Goal: Task Accomplishment & Management: Manage account settings

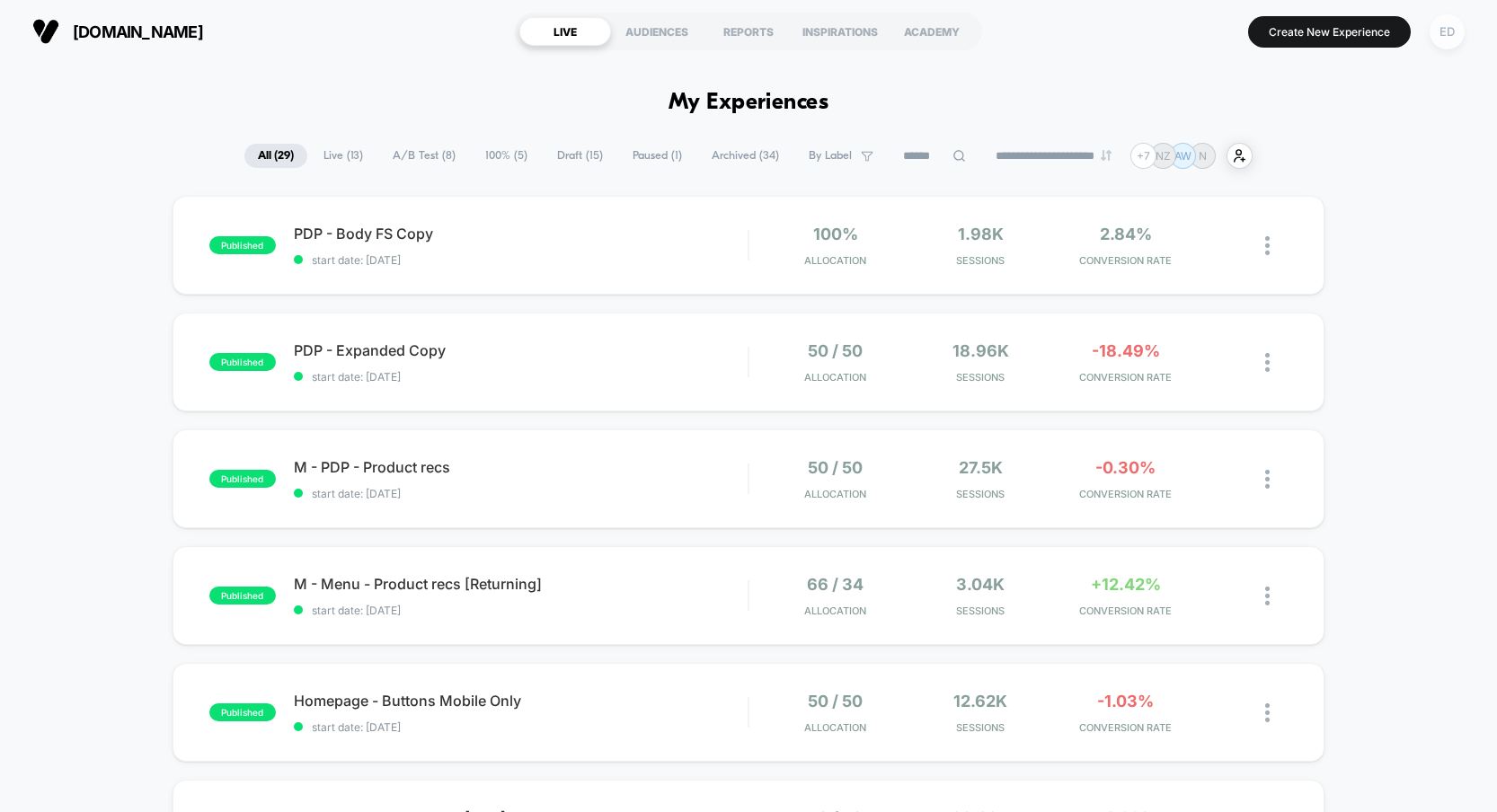
click at [1451, 29] on div "ED" at bounding box center [1447, 32] width 35 height 35
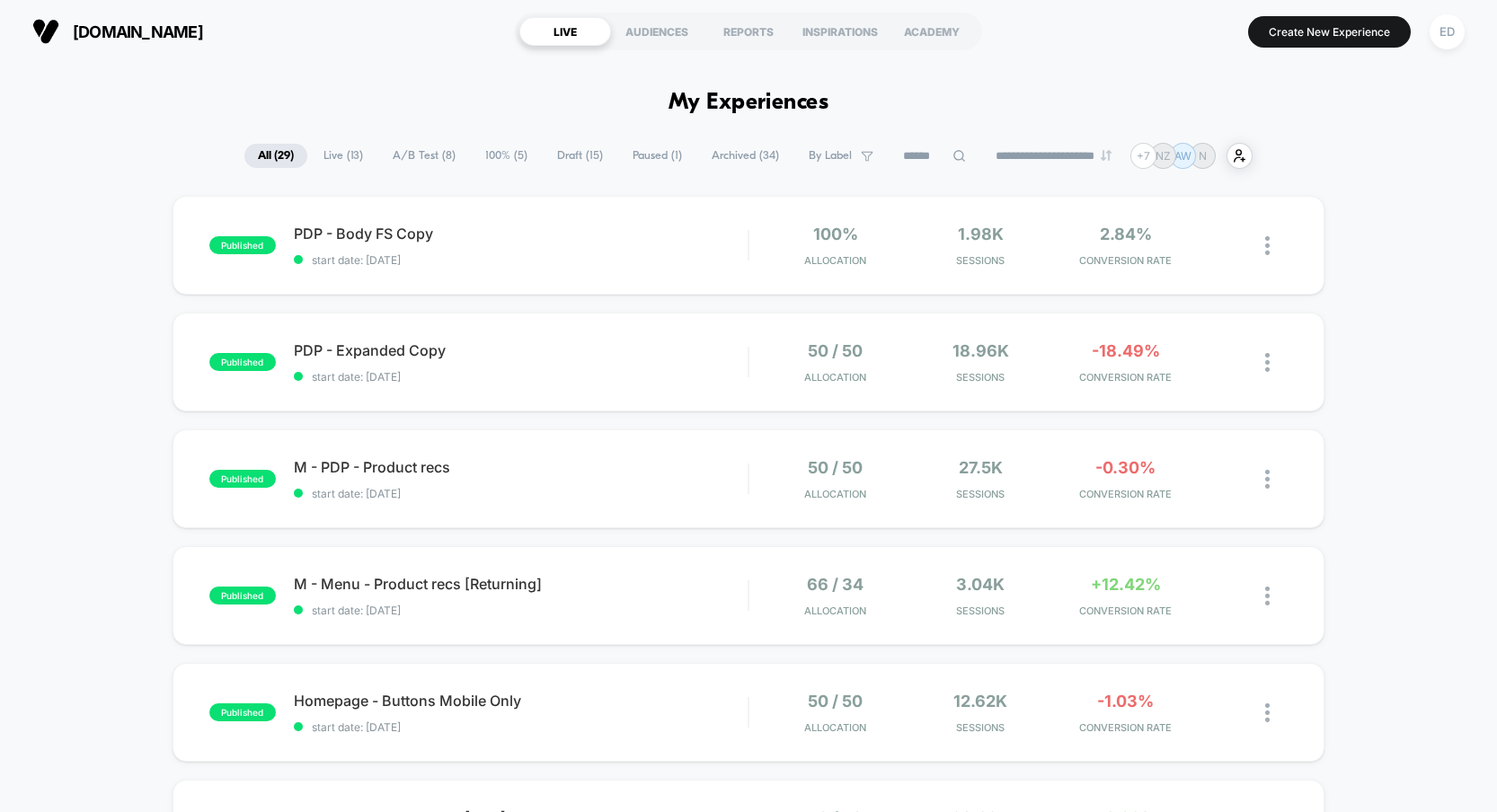
click at [402, 158] on span "A/B Test ( 8 )" at bounding box center [424, 155] width 90 height 24
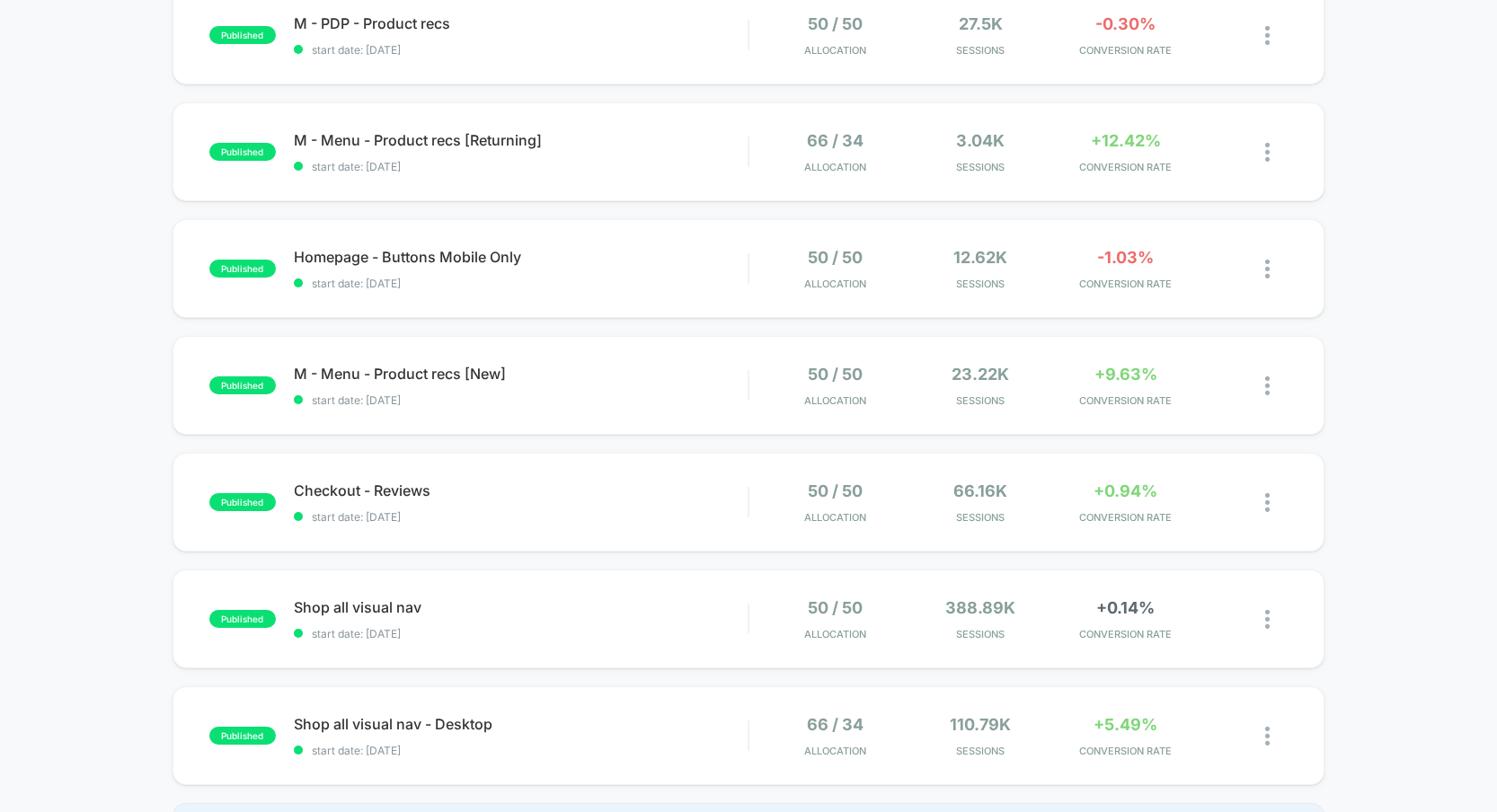
scroll to position [328, 0]
click at [376, 135] on span "M - Menu - Product recs [Returning] Click to edit experience details" at bounding box center [521, 139] width 454 height 18
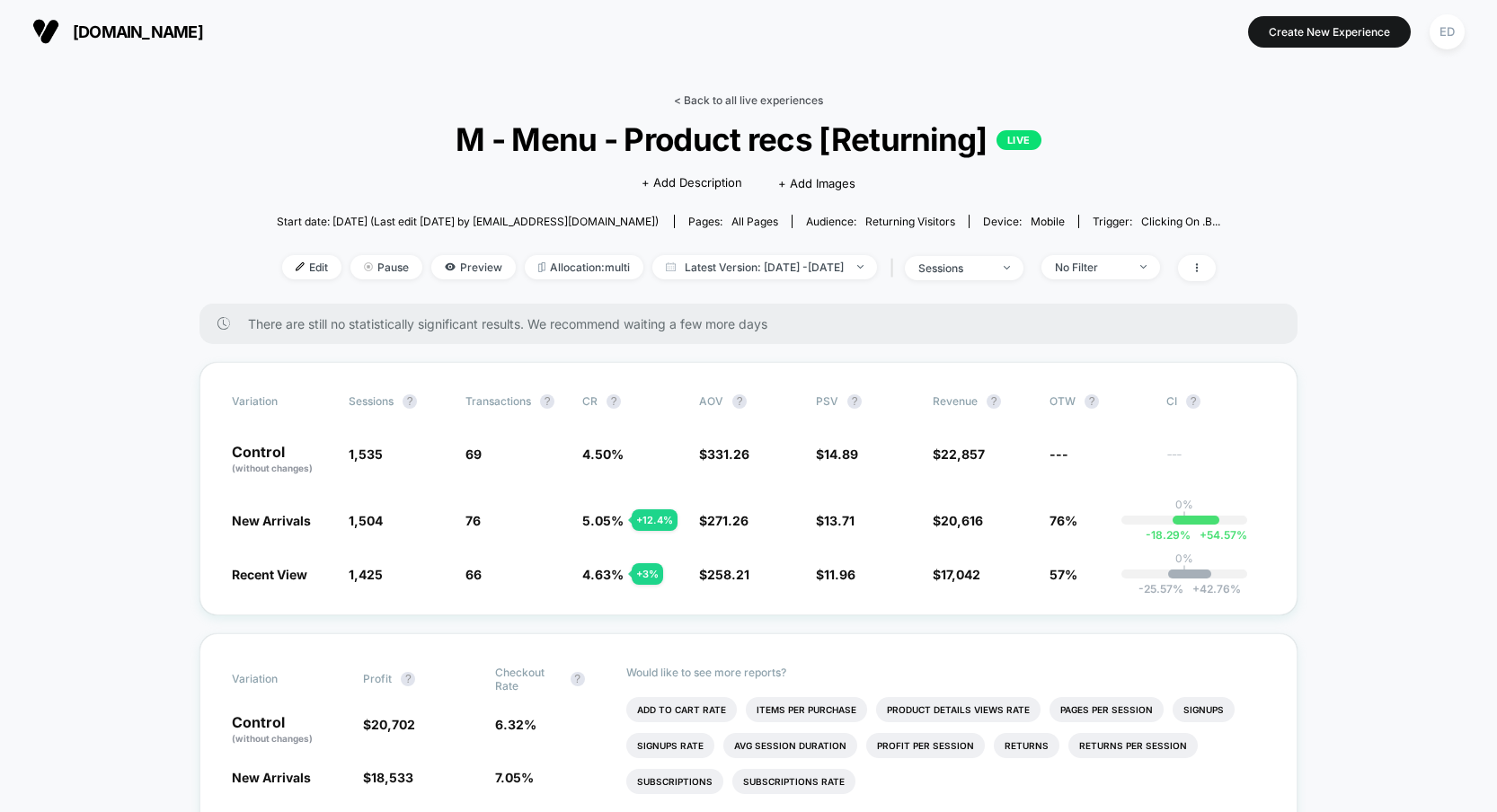
click at [703, 99] on link "< Back to all live experiences" at bounding box center [748, 101] width 150 height 14
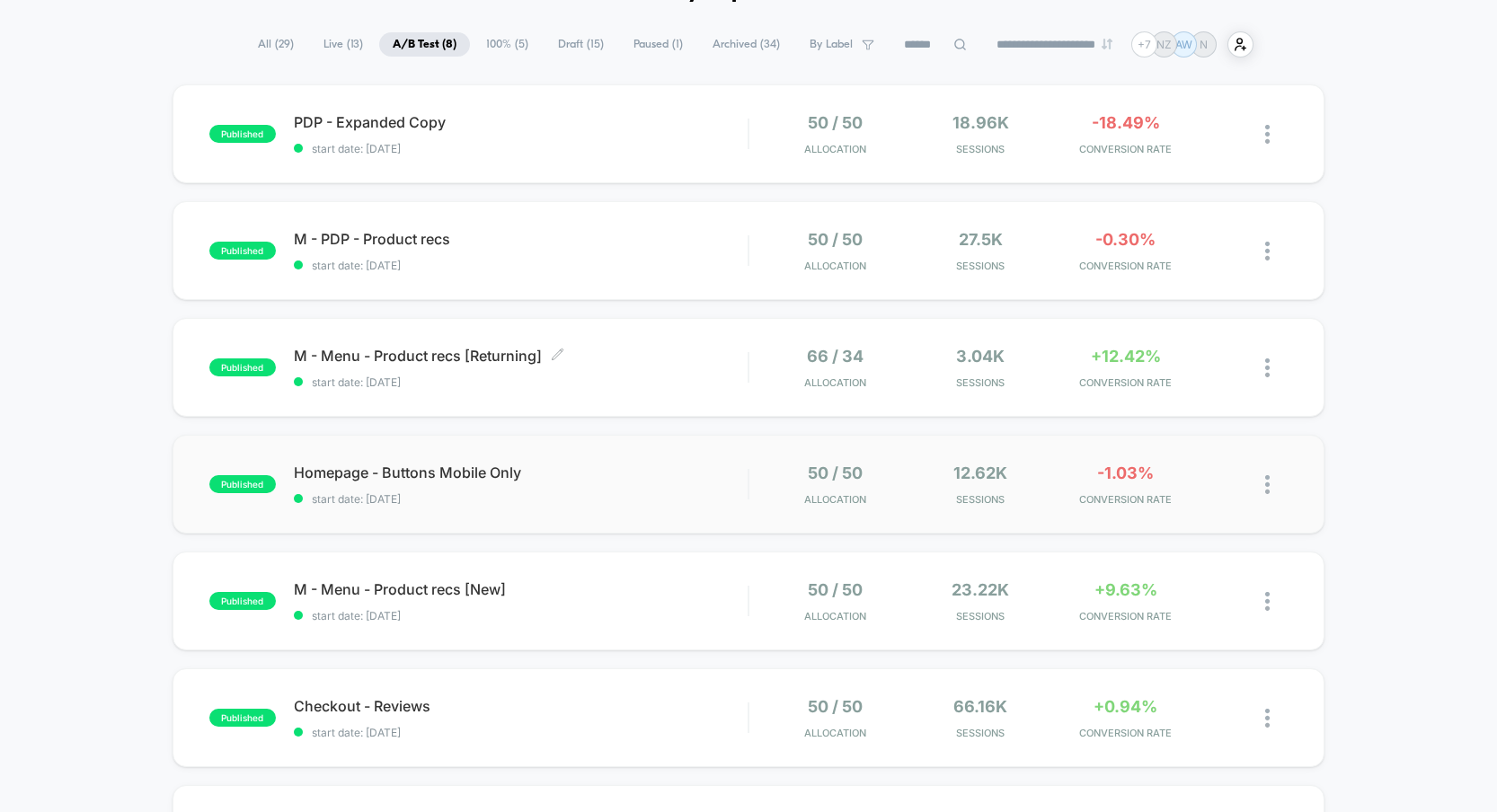
scroll to position [117, 0]
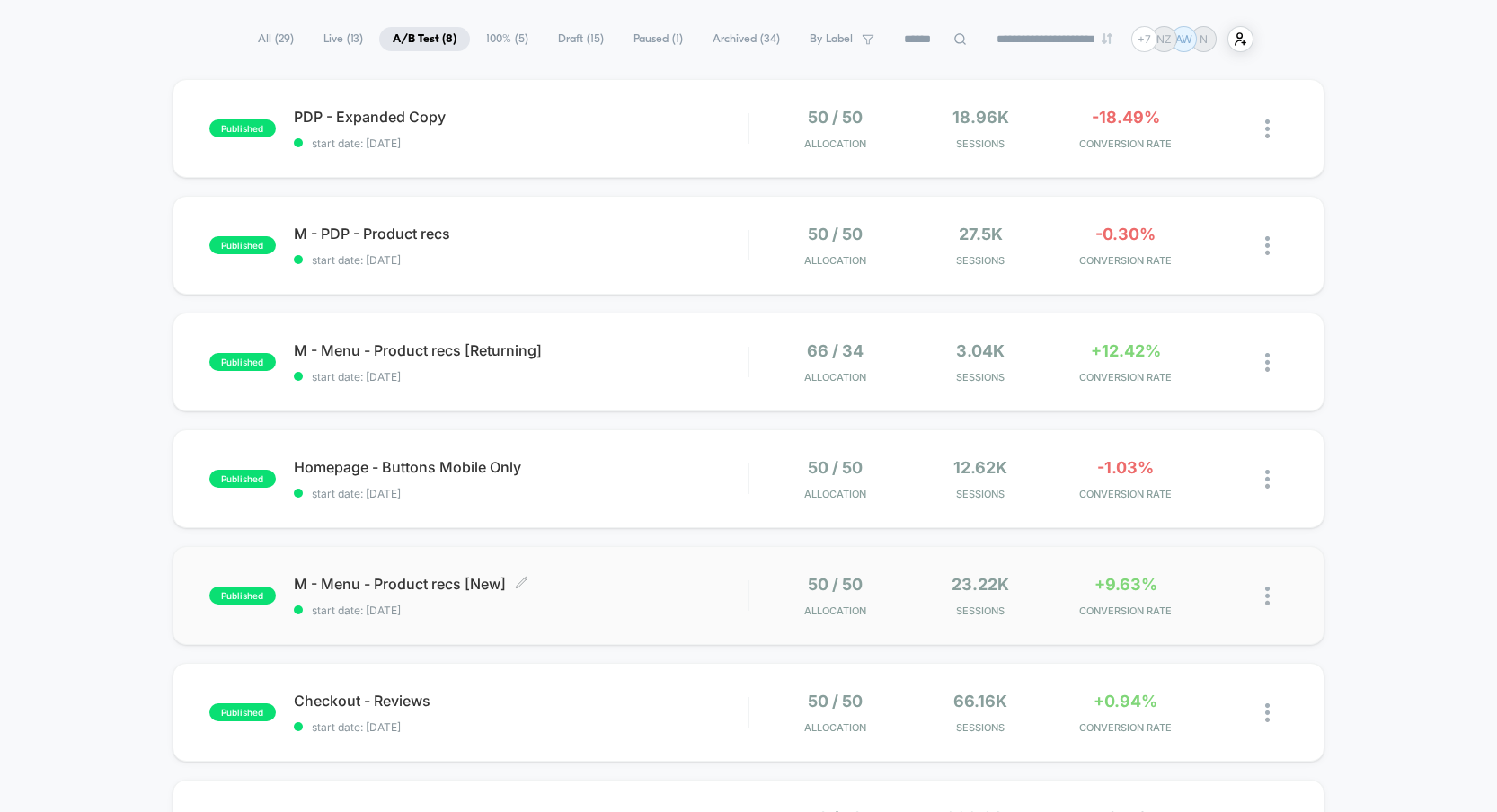
click at [580, 613] on span "start date: [DATE]" at bounding box center [521, 611] width 454 height 14
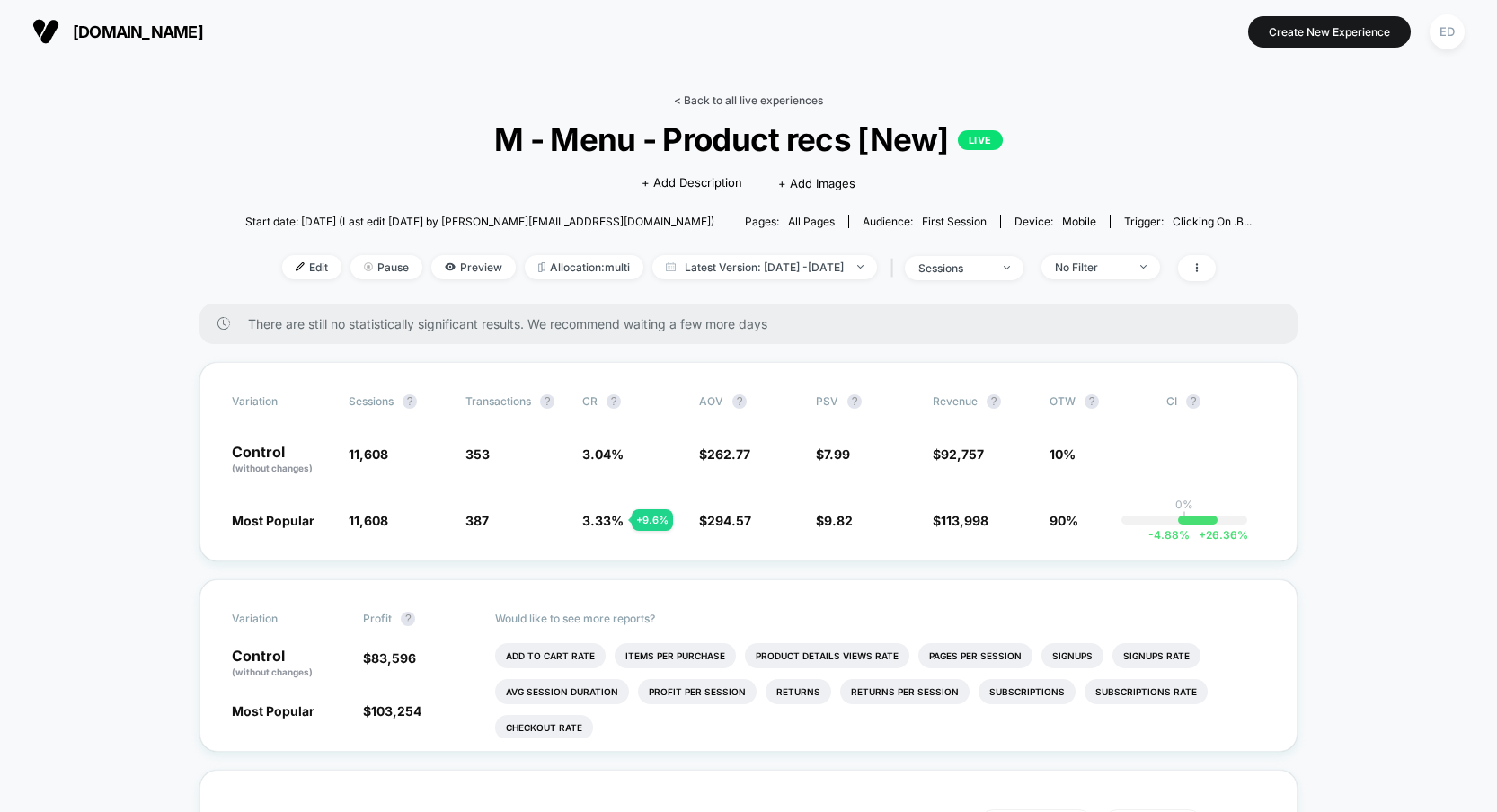
click at [739, 96] on link "< Back to all live experiences" at bounding box center [748, 101] width 150 height 14
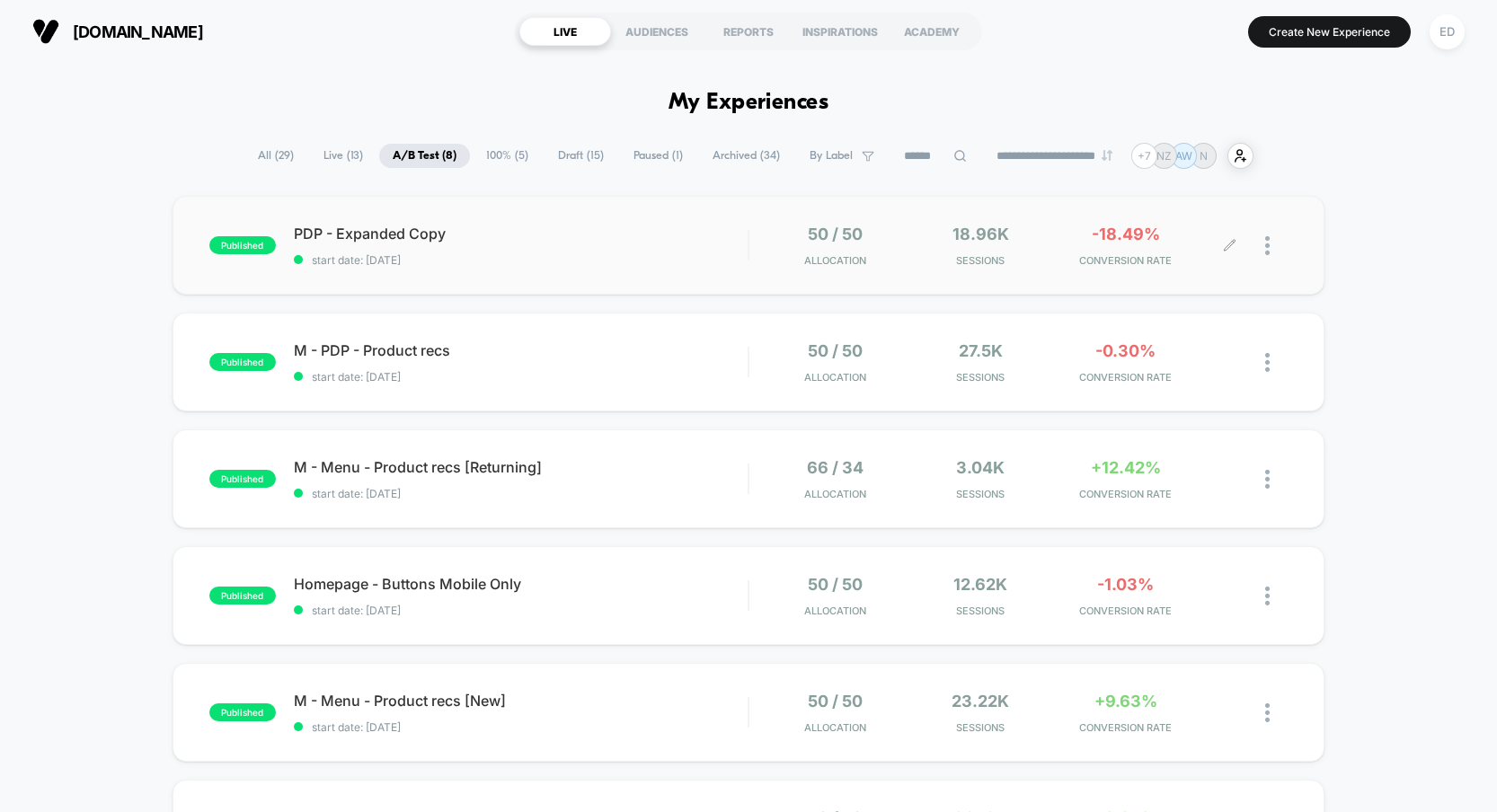
click at [1274, 252] on div at bounding box center [1276, 245] width 22 height 42
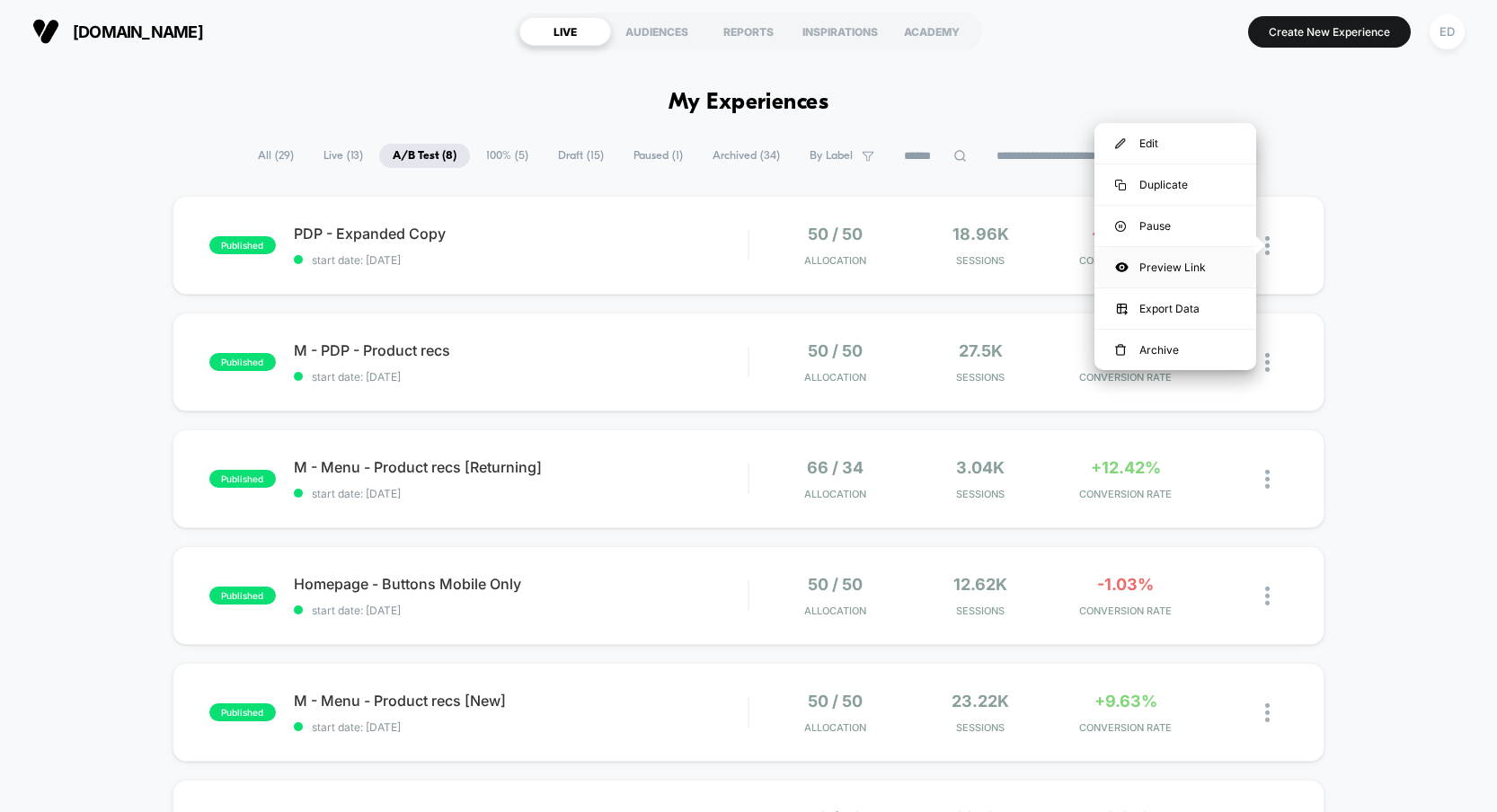
click at [1158, 265] on div "Preview Link" at bounding box center [1176, 267] width 162 height 40
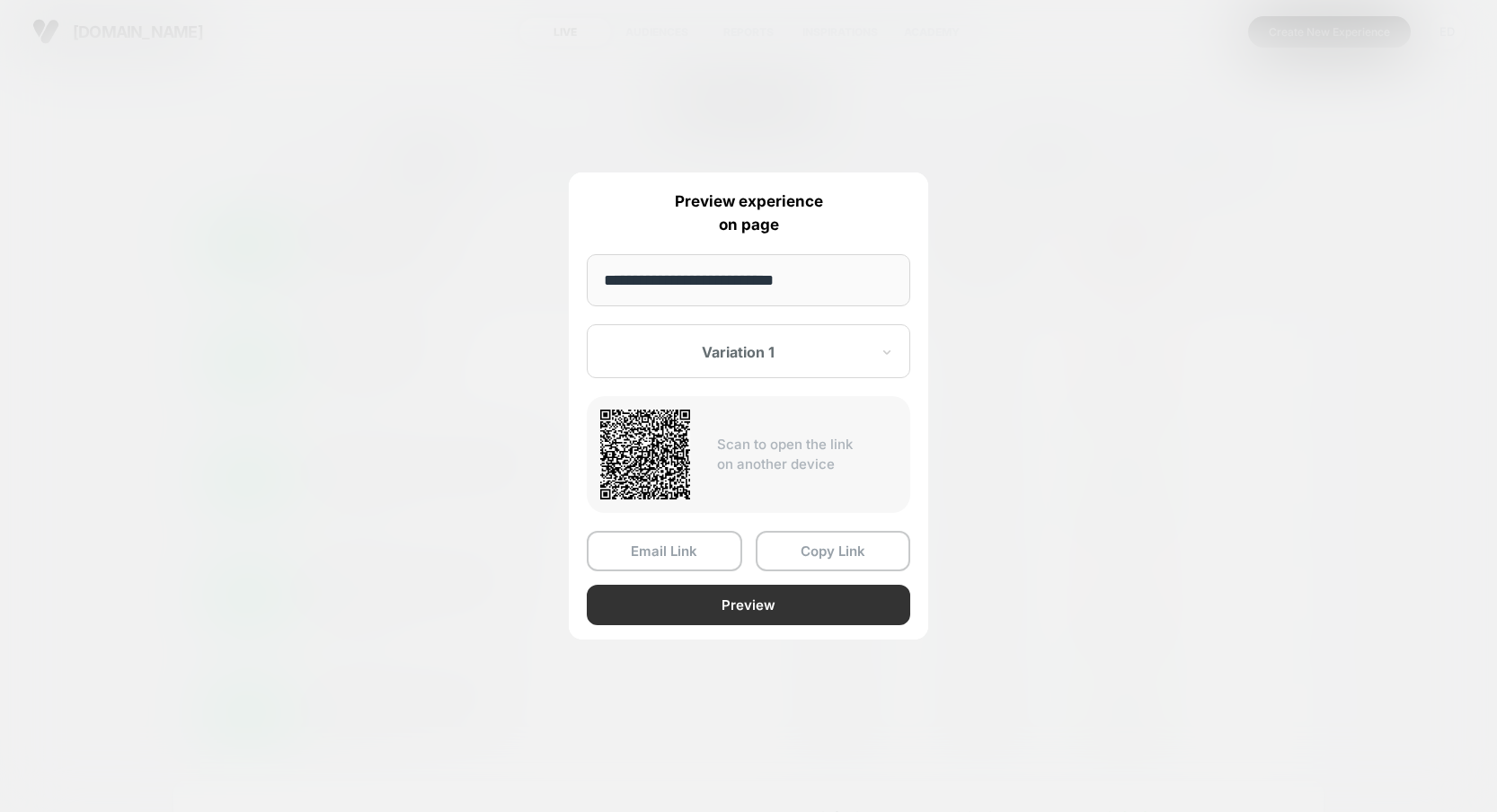
click at [714, 613] on button "Preview" at bounding box center [748, 605] width 323 height 40
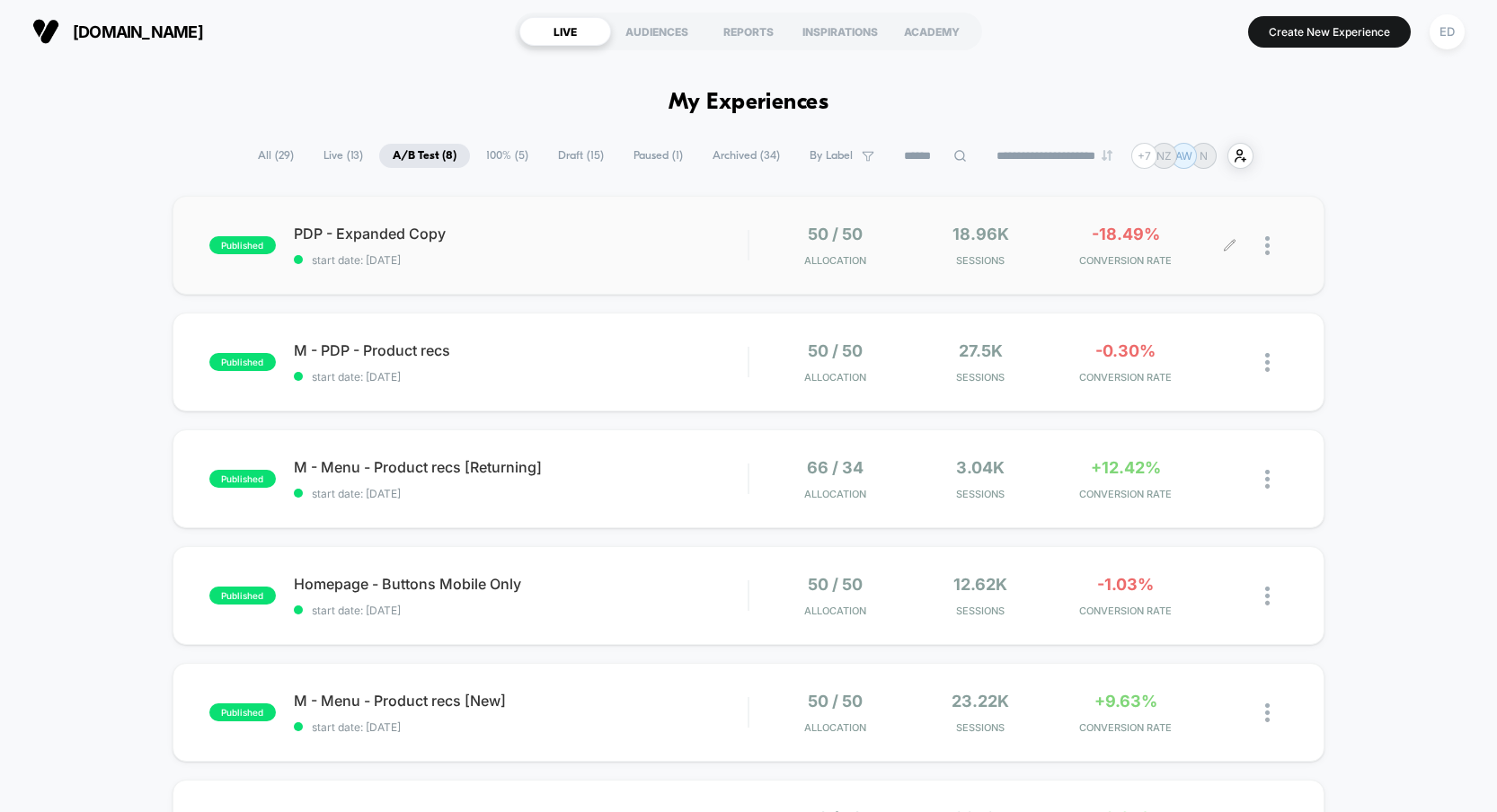
click at [1272, 243] on div at bounding box center [1276, 245] width 22 height 42
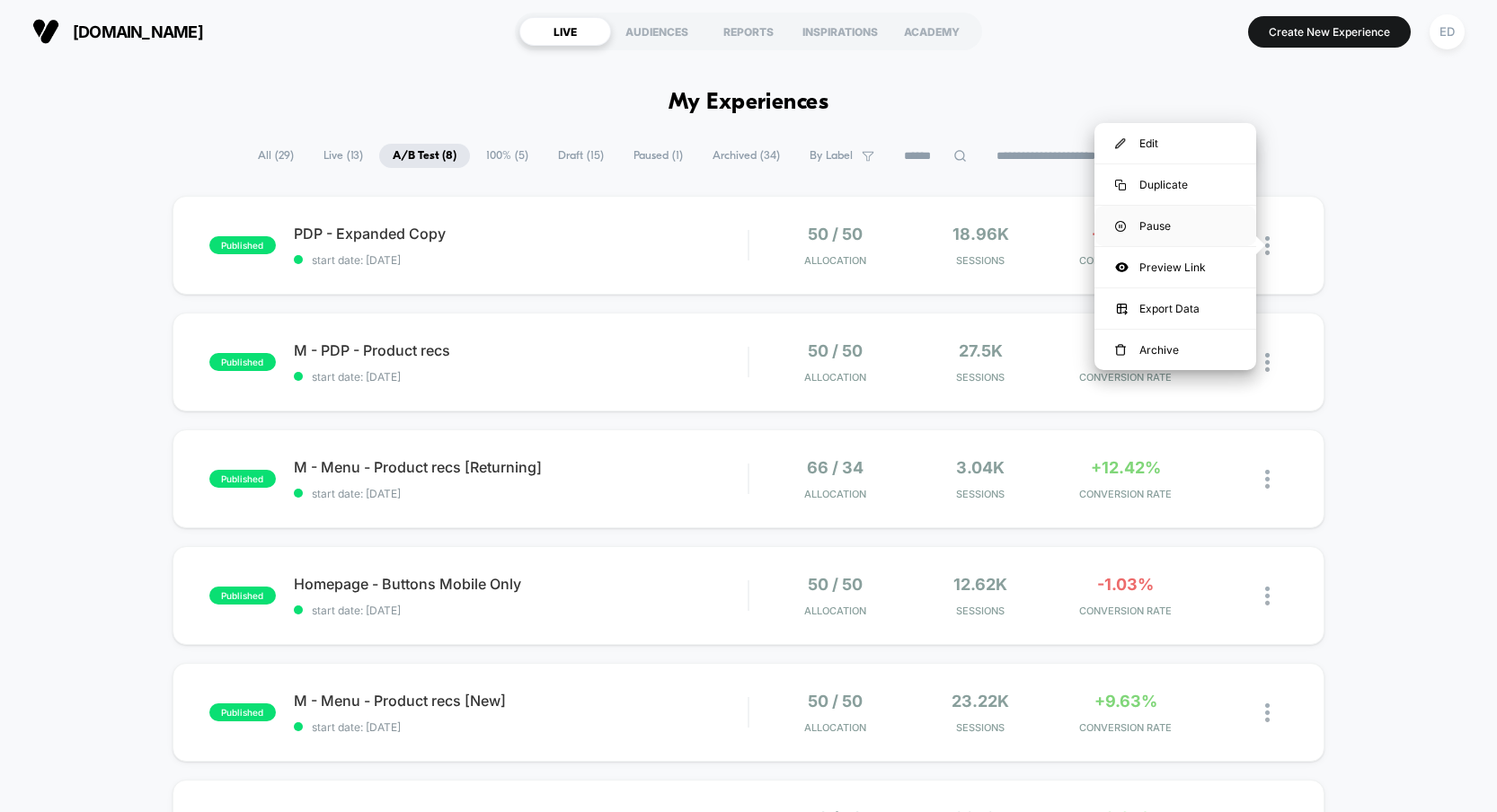
click at [1135, 223] on div "Pause" at bounding box center [1176, 226] width 162 height 40
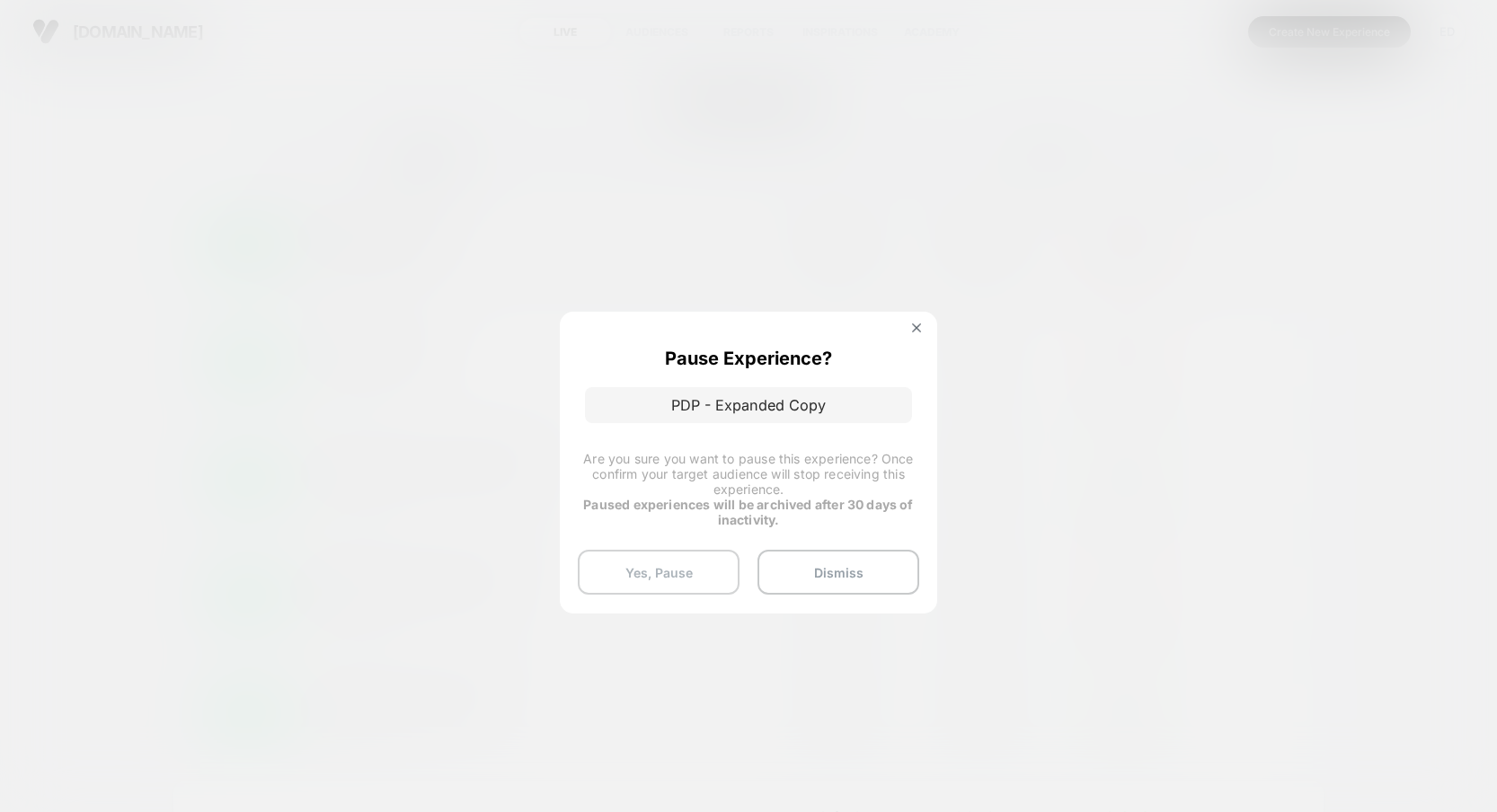
click at [673, 572] on button "Yes, Pause" at bounding box center [659, 573] width 162 height 45
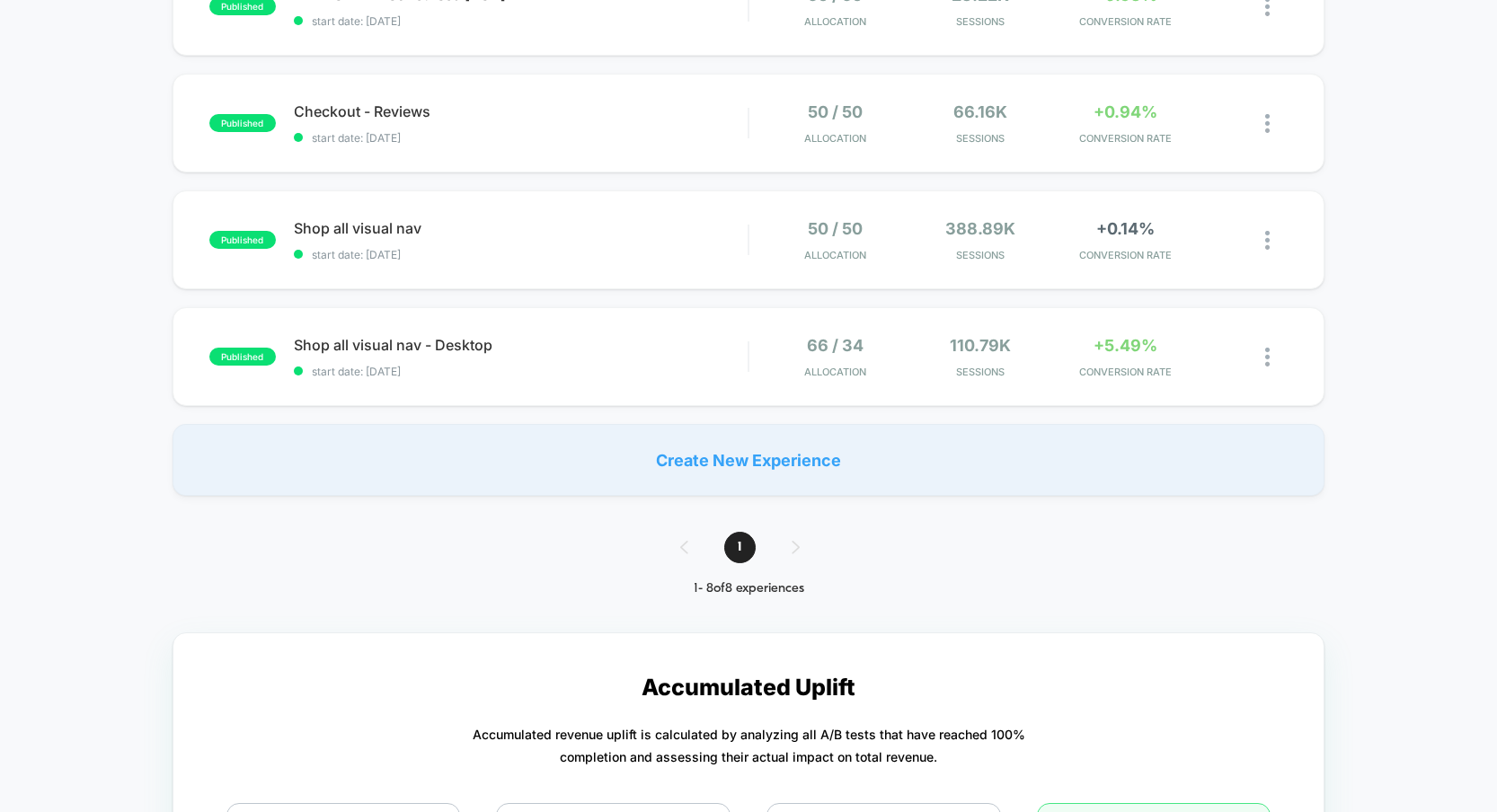
scroll to position [710, 0]
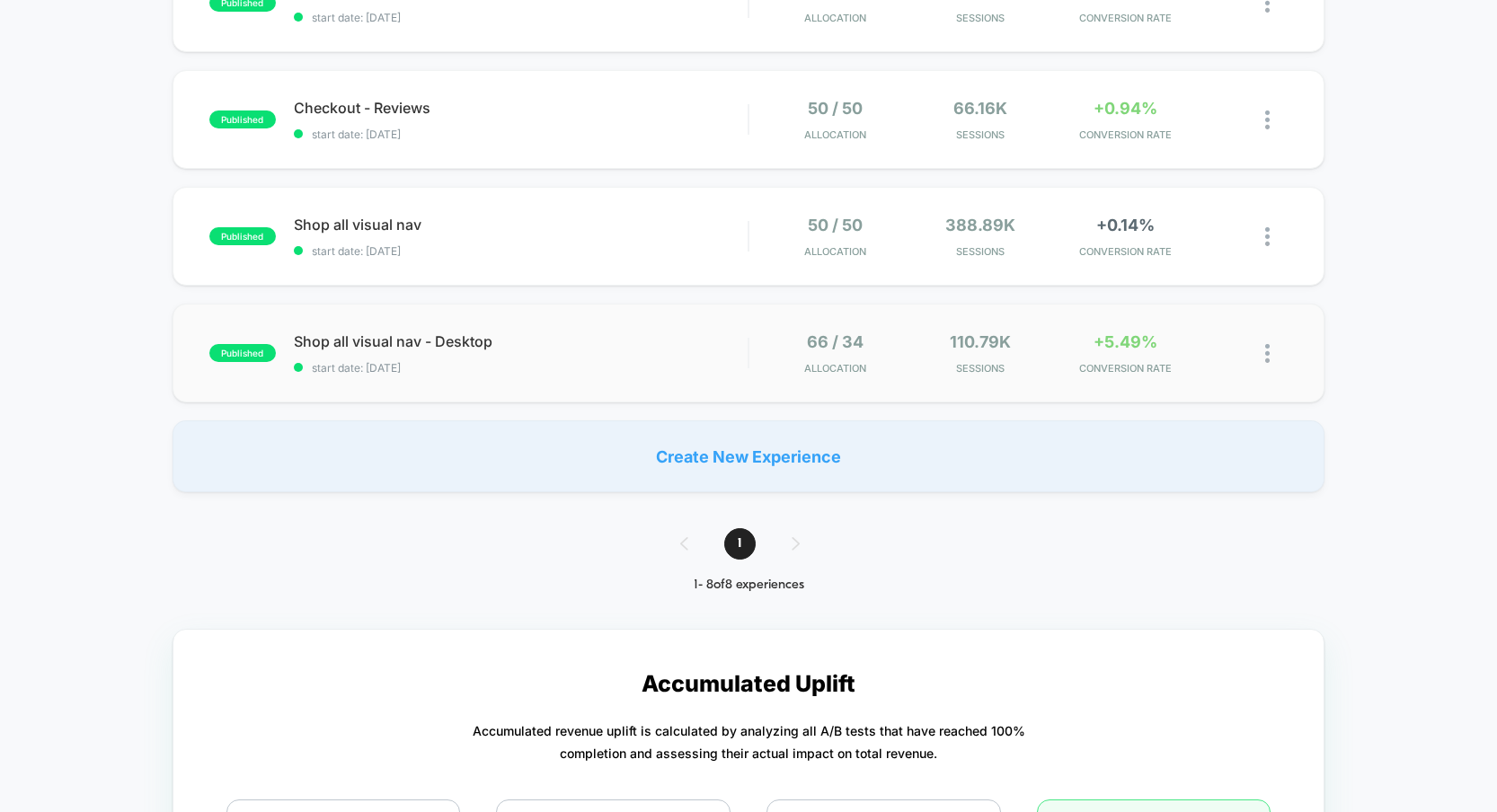
click at [1269, 357] on img at bounding box center [1267, 353] width 5 height 19
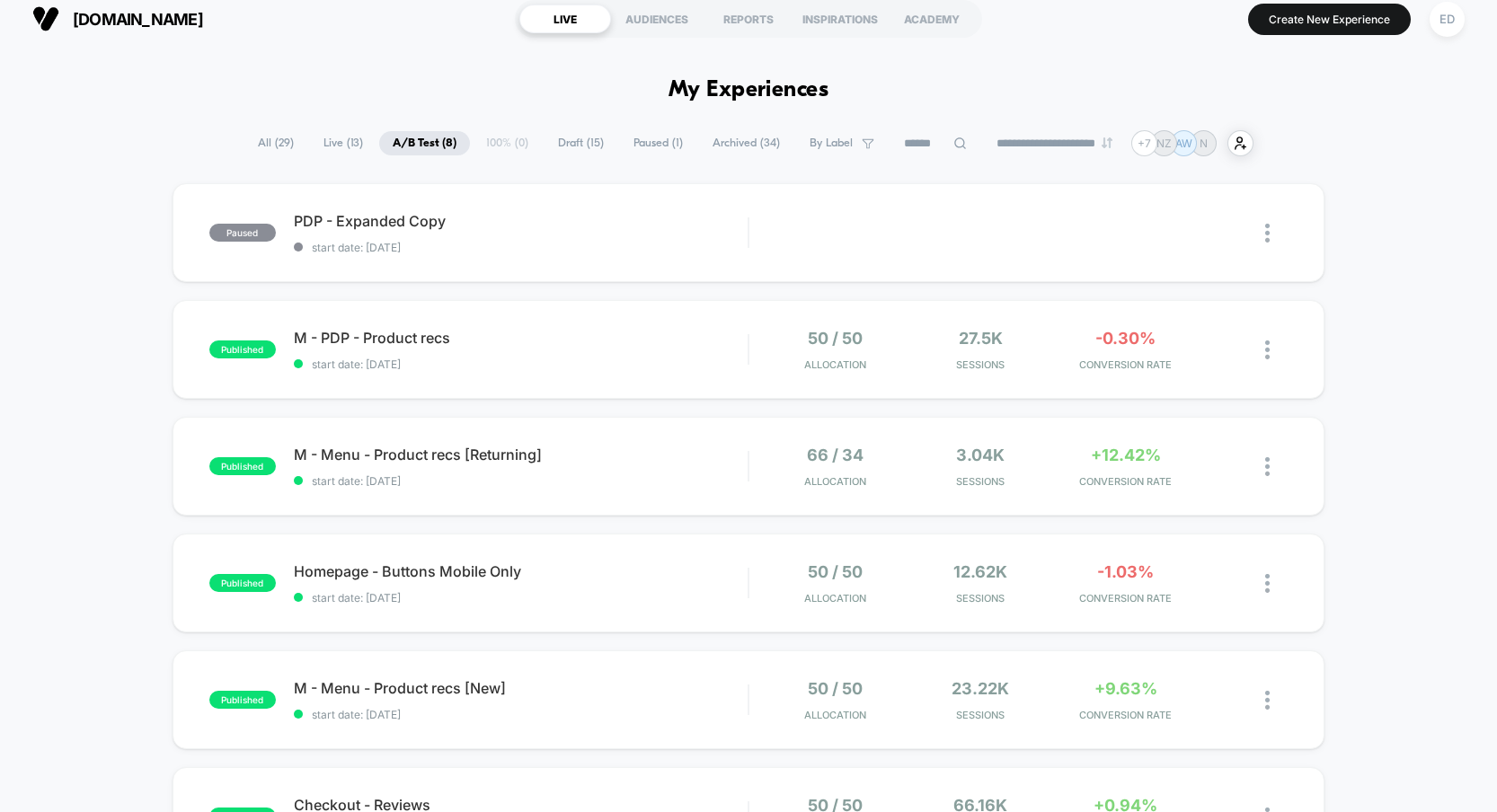
scroll to position [0, 0]
